Goal: Task Accomplishment & Management: Use online tool/utility

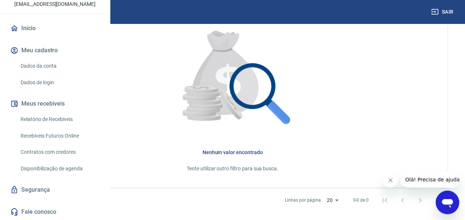
scroll to position [244, 0]
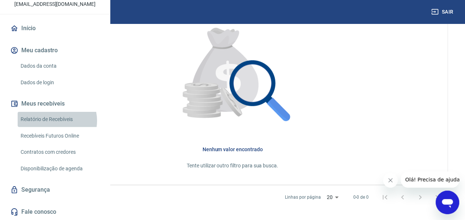
click at [55, 121] on link "Relatório de Recebíveis" at bounding box center [59, 119] width 83 height 15
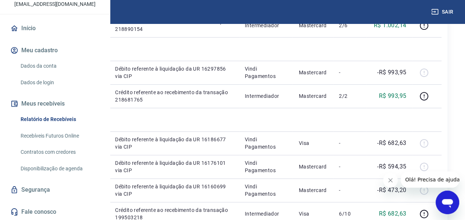
scroll to position [221, 0]
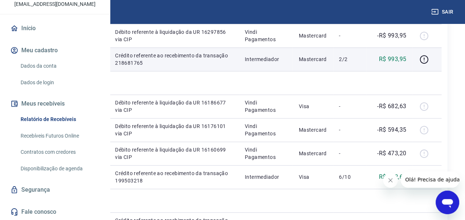
drag, startPoint x: 131, startPoint y: 130, endPoint x: 165, endPoint y: 129, distance: 34.2
click at [69, 71] on td "218681765" at bounding box center [47, 59] width 46 height 24
copy p "218681765"
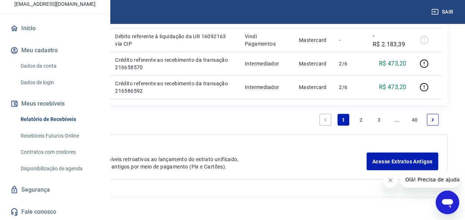
scroll to position [1126, 0]
click at [76, 208] on link "Vindi Pagamentos" at bounding box center [56, 207] width 42 height 6
